Goal: Communication & Community: Answer question/provide support

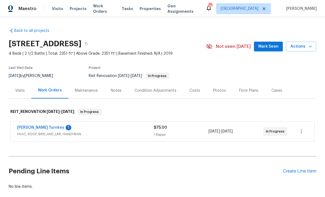
click at [29, 127] on link "[PERSON_NAME] Turnkey" at bounding box center [40, 128] width 47 height 4
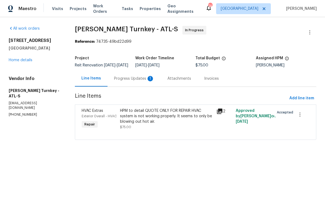
click at [123, 79] on div "Progress Updates 1" at bounding box center [133, 78] width 53 height 16
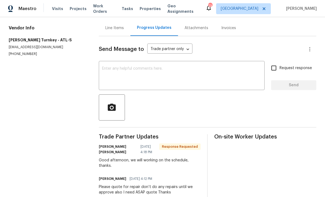
scroll to position [50, 0]
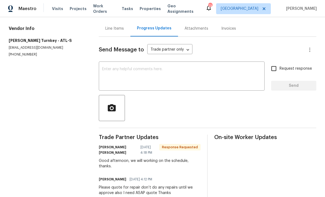
click at [105, 72] on textarea at bounding box center [181, 76] width 159 height 19
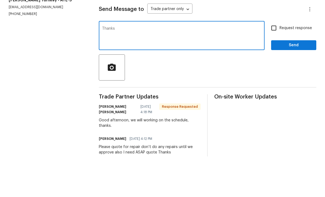
type textarea "Thanks"
click at [288, 82] on span "Send" at bounding box center [293, 85] width 36 height 7
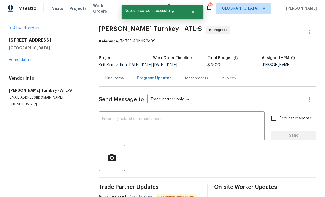
scroll to position [11, 0]
click at [20, 58] on link "Home details" at bounding box center [21, 60] width 24 height 4
